Goal: Transaction & Acquisition: Purchase product/service

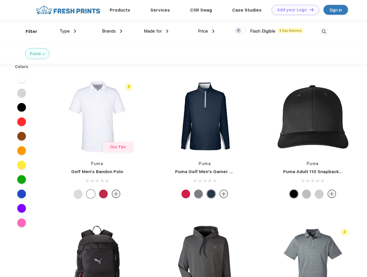
click at [294, 10] on link "Add your Logo Design Tool" at bounding box center [296, 10] width 48 height 10
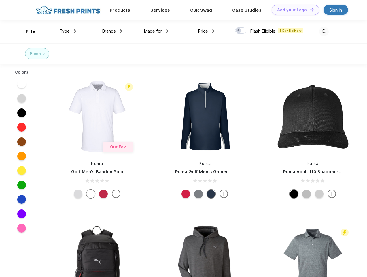
click at [0, 0] on div "Design Tool" at bounding box center [0, 0] width 0 height 0
click at [309, 10] on link "Add your Logo Design Tool" at bounding box center [296, 10] width 48 height 10
click at [28, 31] on div "Filter" at bounding box center [32, 31] width 12 height 7
click at [68, 31] on span "Type" at bounding box center [65, 31] width 10 height 5
click at [112, 31] on span "Brands" at bounding box center [109, 31] width 14 height 5
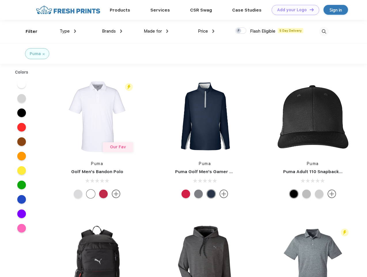
click at [156, 31] on span "Made for" at bounding box center [153, 31] width 18 height 5
click at [206, 31] on span "Price" at bounding box center [203, 31] width 10 height 5
click at [241, 31] on div at bounding box center [240, 30] width 11 height 6
click at [239, 31] on input "checkbox" at bounding box center [237, 29] width 4 height 4
click at [324, 31] on img at bounding box center [324, 32] width 10 height 10
